Goal: Download file/media

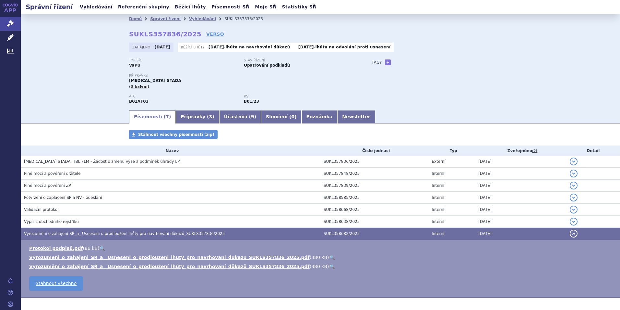
click at [95, 8] on link "Vyhledávání" at bounding box center [96, 7] width 37 height 9
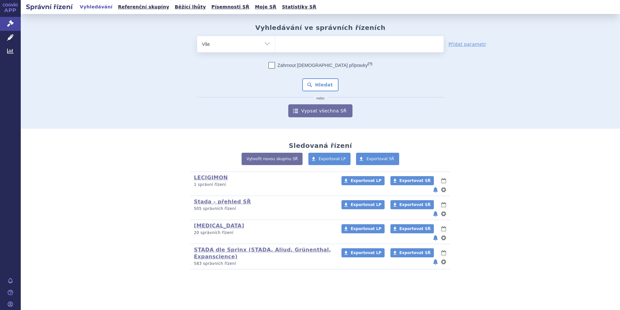
click at [94, 6] on link "Vyhledávání" at bounding box center [96, 7] width 37 height 9
click at [206, 246] on link "STADA dle Sprinx (STADA, Aliud, Grünenthal, Expanscience)" at bounding box center [262, 252] width 137 height 13
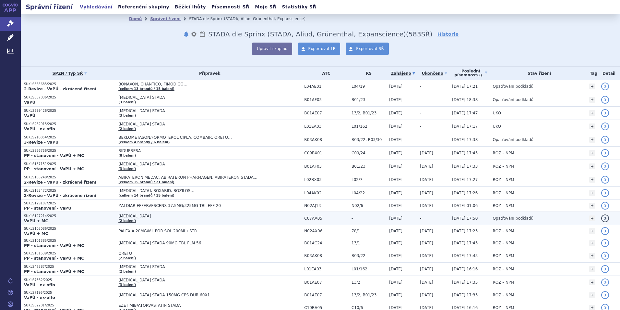
click at [48, 216] on p "SUKLS127214/2025" at bounding box center [69, 216] width 91 height 5
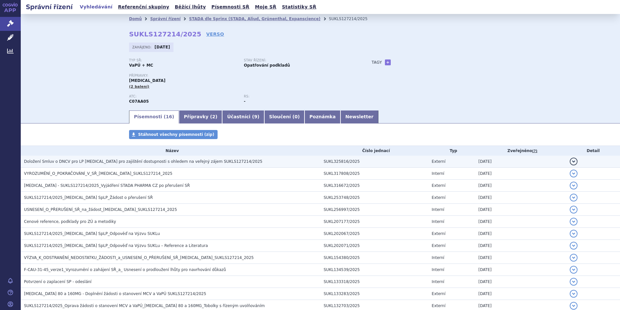
click at [148, 160] on span "Doložení Smluv o DNCV pro LP [MEDICAL_DATA] pro zajištění dostupnosti s ohledem…" at bounding box center [143, 161] width 238 height 5
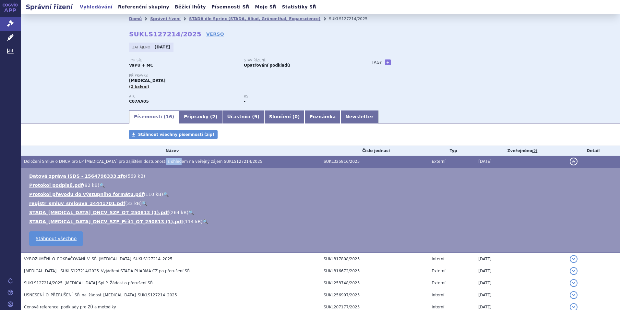
click at [148, 160] on span "Doložení Smluv o DNCV pro LP [MEDICAL_DATA] pro zajištění dostupnosti s ohledem…" at bounding box center [143, 161] width 238 height 5
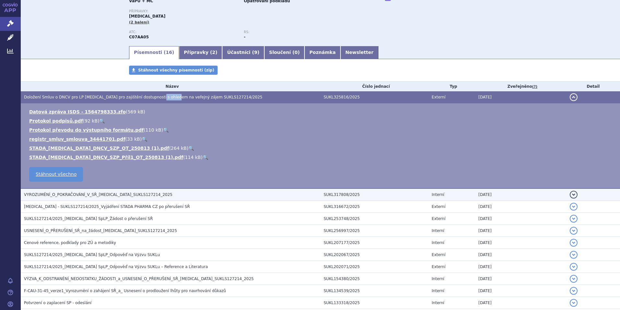
scroll to position [65, 0]
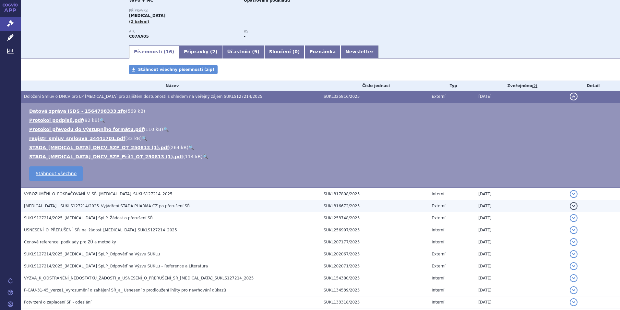
click at [96, 206] on span "[MEDICAL_DATA] - SUKLS127214/2025_Vyjádření STADA PHARMA CZ po přerušení SŘ" at bounding box center [107, 205] width 166 height 5
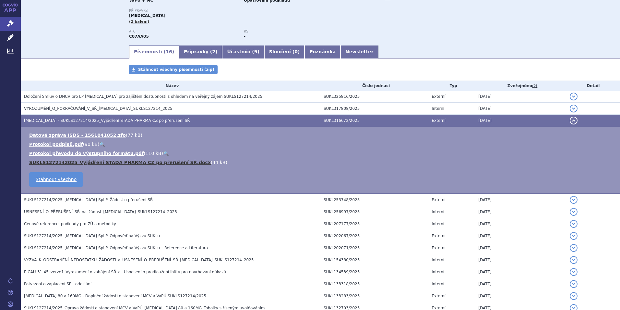
click at [126, 161] on link "SUKLS1272142025_Vyjádření STADA PHARMA CZ po přerušení SŘ.docx" at bounding box center [120, 162] width 182 height 5
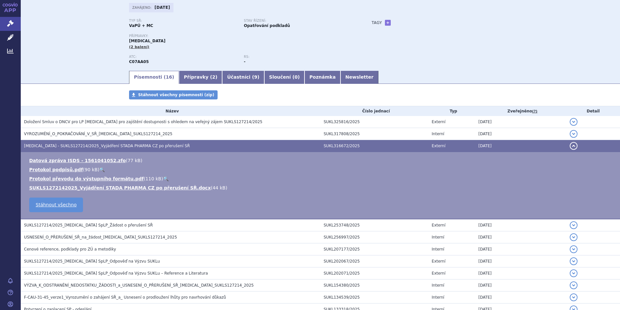
scroll to position [0, 0]
